Goal: Task Accomplishment & Management: Use online tool/utility

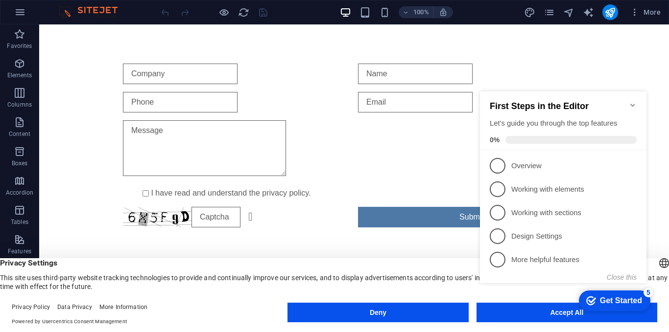
click div "checkmark Get Started 5 First Steps in the Editor Let's guide you through the t…"
click at [489, 317] on appcues-checklist "Contextual help checklist present on screen" at bounding box center [565, 197] width 178 height 240
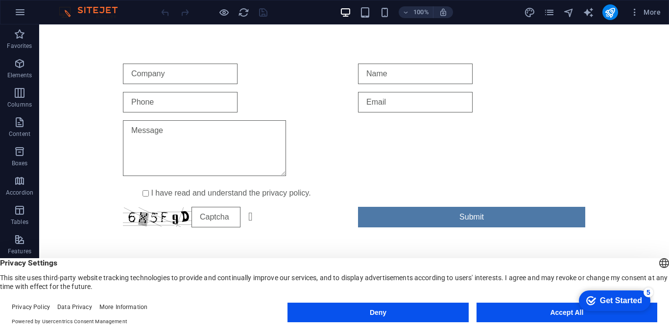
click at [571, 315] on appcues-checklist "Contextual help checklist present on screen" at bounding box center [612, 302] width 83 height 32
click at [519, 311] on button "Accept All" at bounding box center [566, 313] width 181 height 20
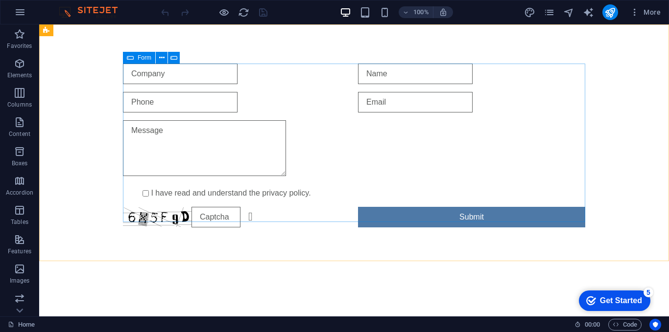
drag, startPoint x: 129, startPoint y: 58, endPoint x: 152, endPoint y: 52, distance: 23.6
click at [130, 58] on icon at bounding box center [130, 58] width 7 height 12
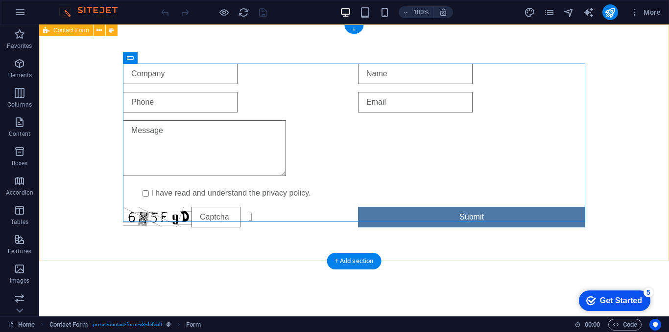
drag, startPoint x: 191, startPoint y: 77, endPoint x: 202, endPoint y: 45, distance: 33.4
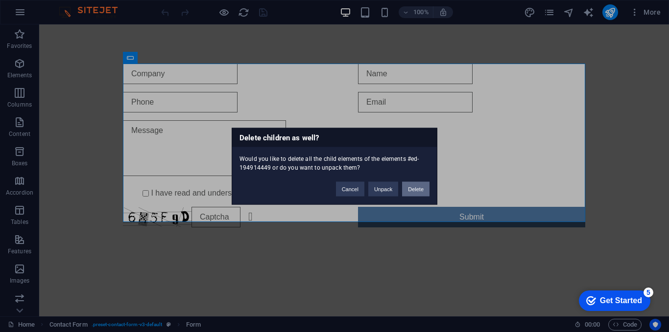
click at [412, 189] on button "Delete" at bounding box center [415, 189] width 27 height 15
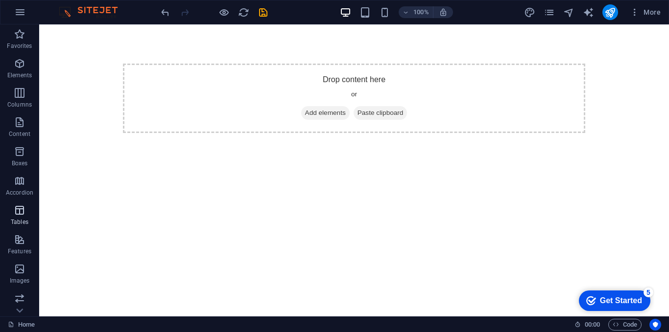
click at [23, 207] on icon "button" at bounding box center [20, 211] width 12 height 12
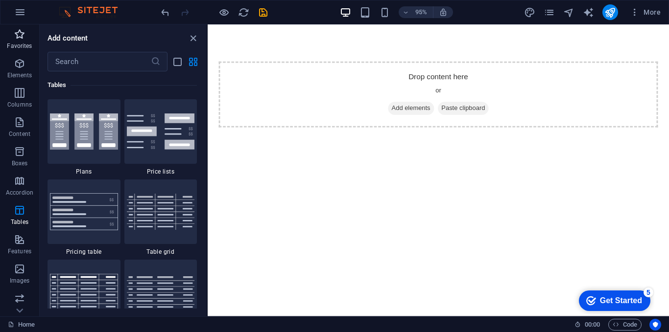
click at [21, 46] on p "Favorites" at bounding box center [19, 46] width 25 height 8
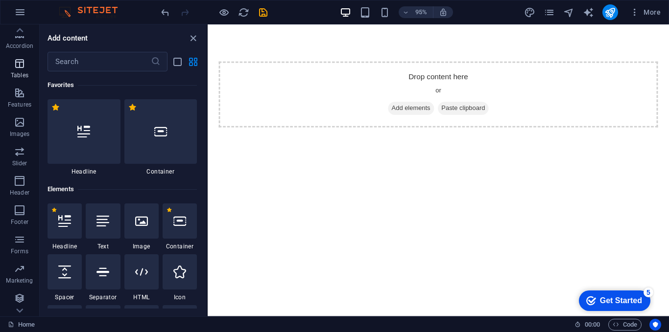
scroll to position [148, 0]
click at [592, 12] on icon "text_generator" at bounding box center [587, 12] width 11 height 11
select select "English"
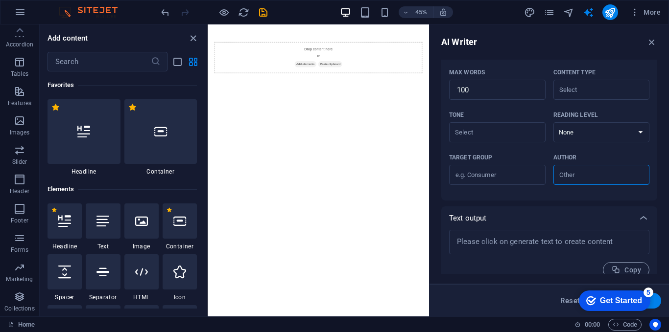
scroll to position [233, 0]
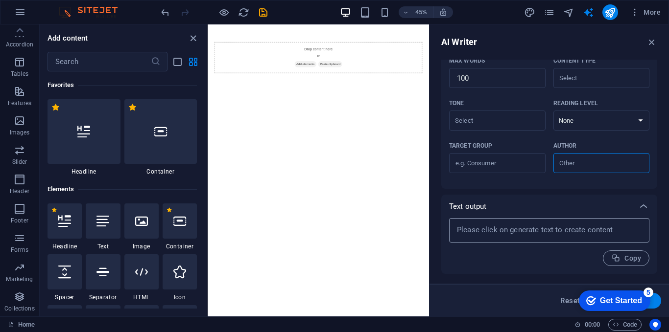
type textarea "x"
click at [499, 225] on textarea at bounding box center [549, 230] width 190 height 15
paste textarea
type textarea "x"
click at [544, 226] on textarea at bounding box center [549, 230] width 190 height 15
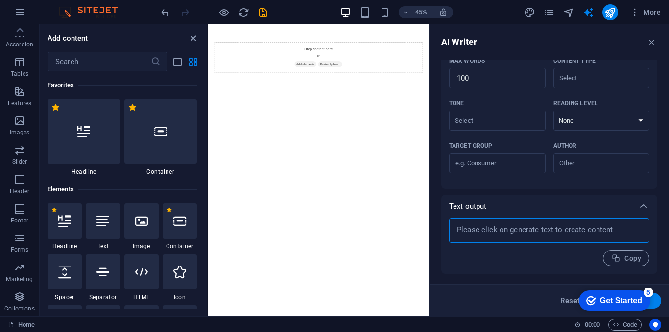
paste textarea
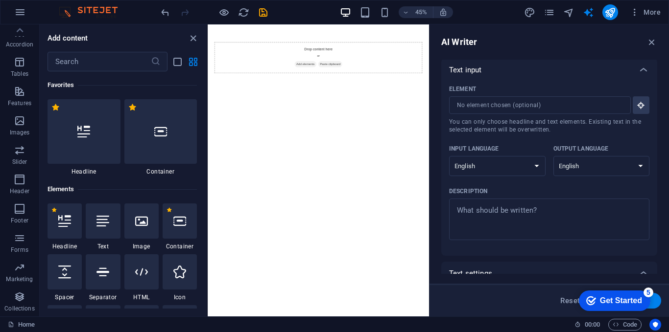
scroll to position [0, 0]
type textarea "x"
click at [508, 167] on select "Albanian Arabic Armenian Awadhi Azerbaijani Bashkir Basque Belarusian Bengali B…" at bounding box center [497, 168] width 96 height 20
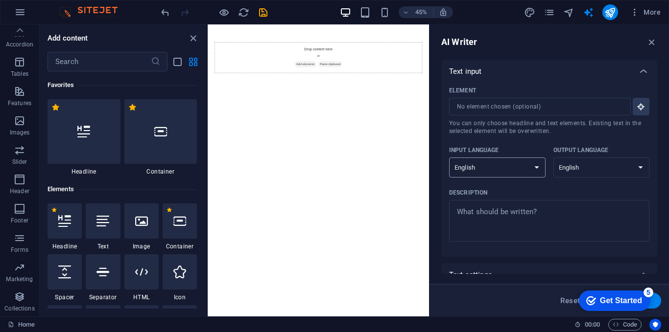
click at [508, 167] on select "Albanian Arabic Armenian Awadhi Azerbaijani Bashkir Basque Belarusian Bengali B…" at bounding box center [497, 168] width 96 height 20
click at [625, 172] on html "Drop content here or Add elements Paste clipboard" at bounding box center [453, 98] width 491 height 148
click at [646, 44] on icon "button" at bounding box center [651, 42] width 11 height 11
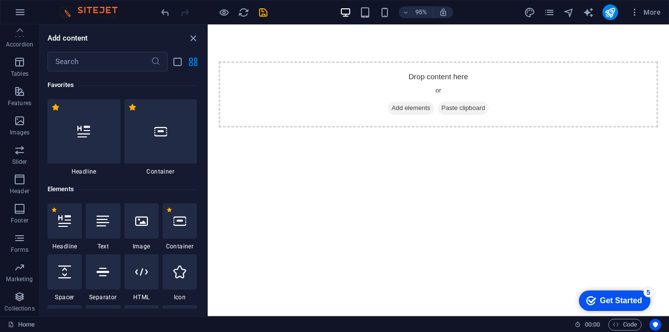
click at [611, 297] on div "Get Started" at bounding box center [621, 301] width 42 height 9
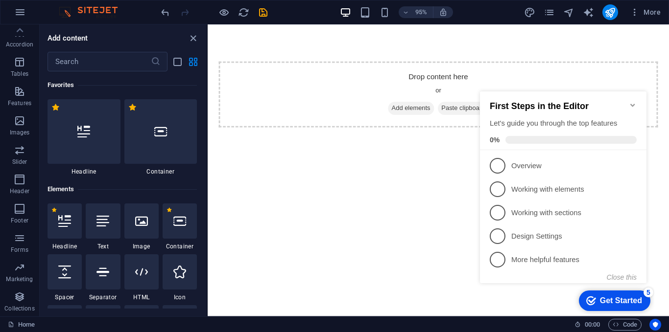
click at [631, 104] on icon "Minimize checklist" at bounding box center [632, 105] width 4 height 3
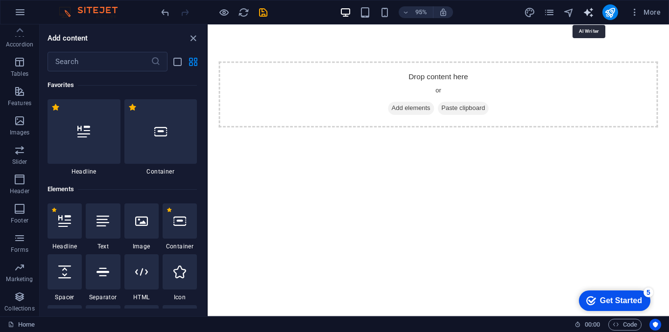
click at [589, 8] on icon "text_generator" at bounding box center [587, 12] width 11 height 11
select select "English"
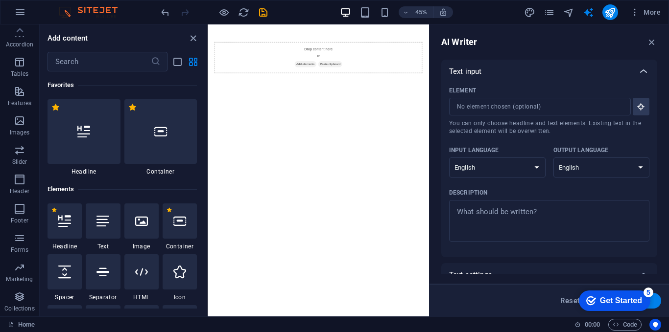
click at [644, 70] on icon at bounding box center [643, 72] width 12 height 12
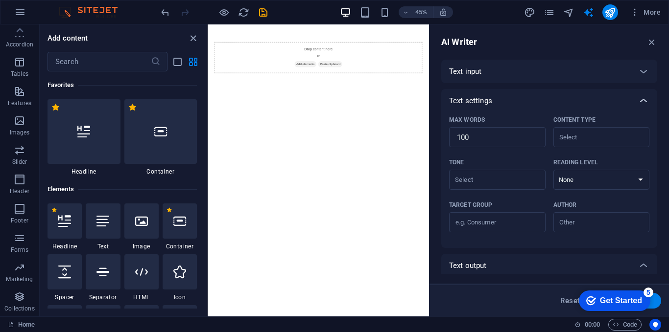
click at [638, 100] on icon at bounding box center [643, 101] width 12 height 12
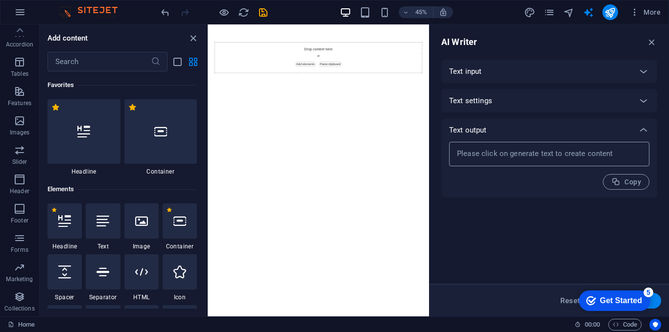
type textarea "x"
click at [591, 152] on textarea at bounding box center [549, 154] width 190 height 15
paste textarea
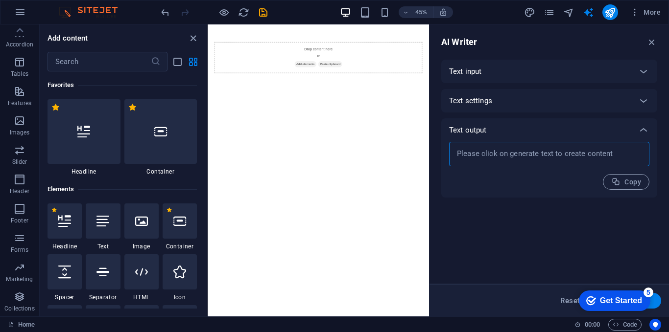
paste textarea
type textarea "x"
click at [543, 232] on div "Text input Element ​ You can only choose headline and text elements. Existing t…" at bounding box center [549, 167] width 216 height 214
click at [624, 303] on div "Get Started" at bounding box center [621, 301] width 42 height 9
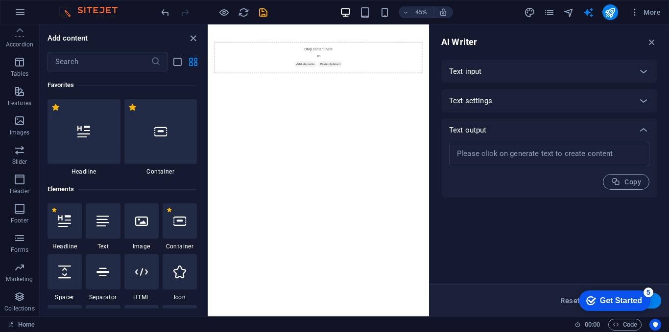
click at [642, 305] on div "Get Started" at bounding box center [621, 301] width 42 height 9
click at [650, 311] on div "checkmark Get Started 5" at bounding box center [614, 301] width 71 height 21
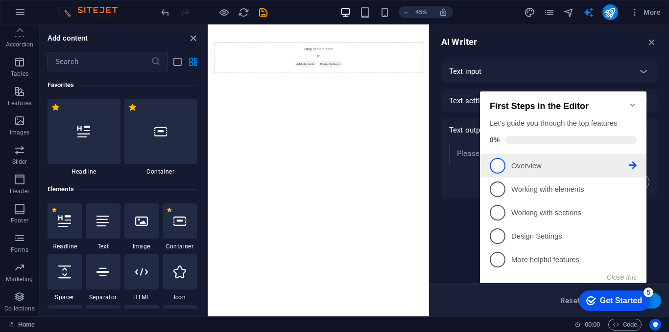
click at [496, 165] on span "1" at bounding box center [497, 166] width 16 height 16
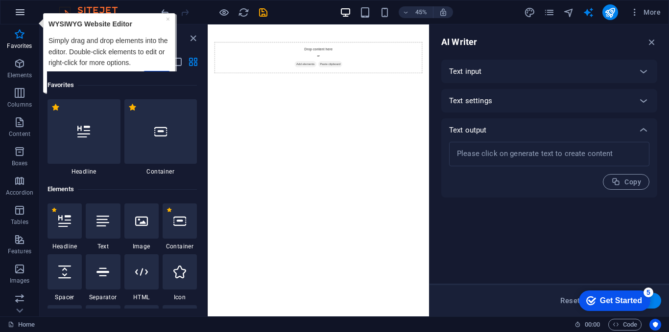
click at [21, 14] on icon "button" at bounding box center [20, 12] width 12 height 12
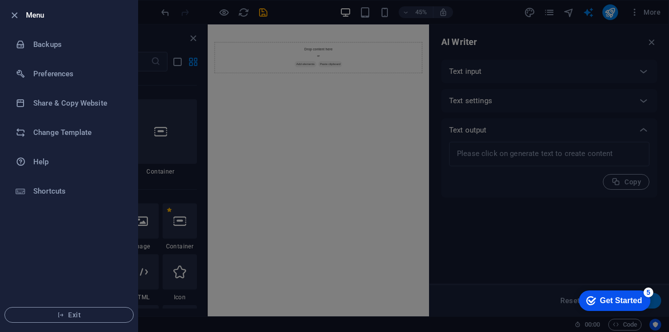
click at [605, 302] on div "Get Started" at bounding box center [621, 301] width 42 height 9
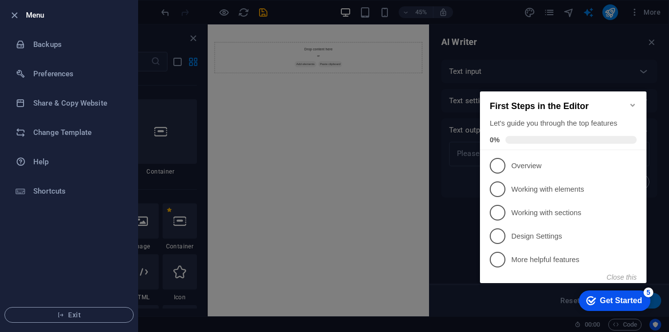
click at [605, 302] on div "Get Started" at bounding box center [621, 301] width 42 height 9
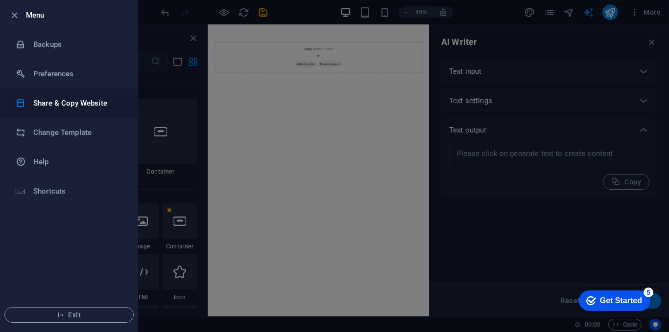
click at [67, 109] on h6 "Share & Copy Website" at bounding box center [78, 103] width 91 height 12
